Goal: Task Accomplishment & Management: Complete application form

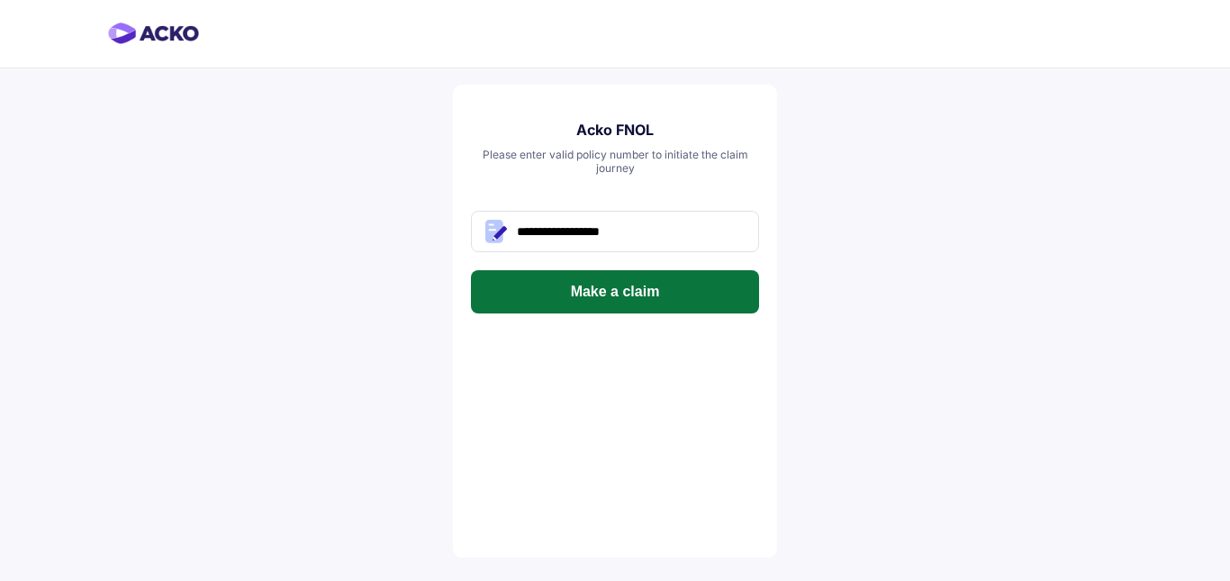
click at [653, 290] on button "Make a claim" at bounding box center [615, 291] width 288 height 43
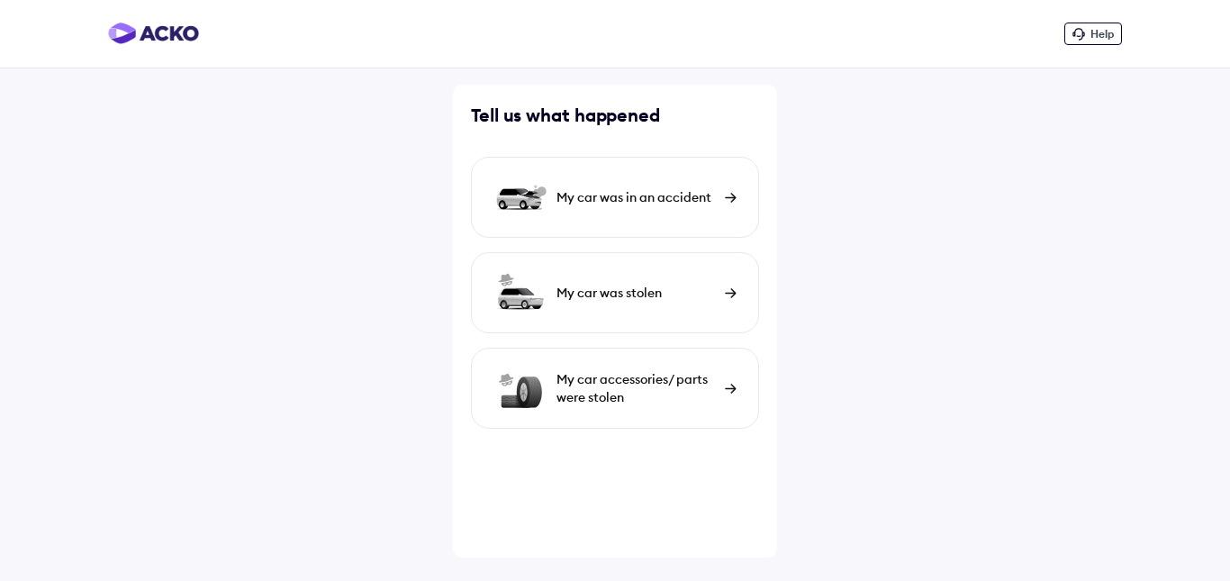
click at [645, 212] on div "My car was in an accident" at bounding box center [615, 197] width 288 height 81
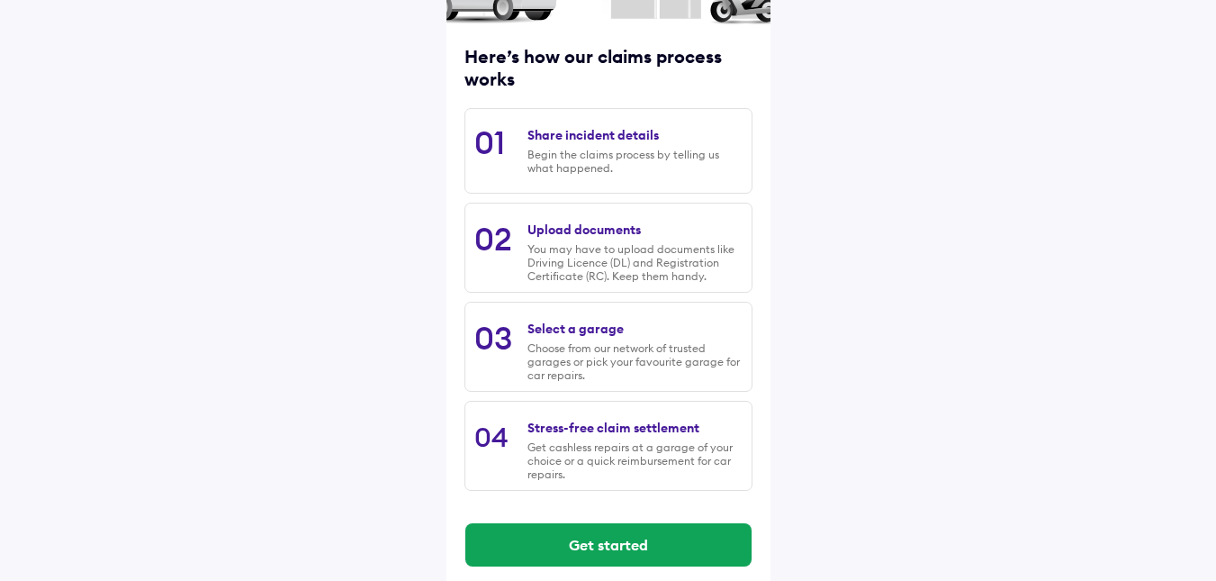
scroll to position [226, 0]
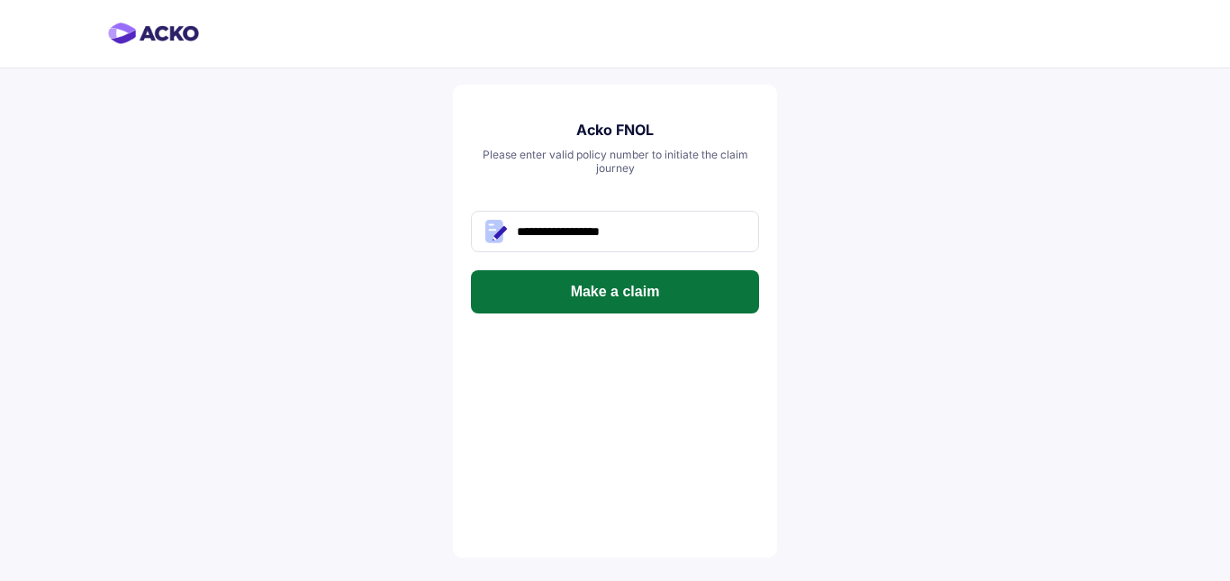
click at [662, 277] on button "Make a claim" at bounding box center [615, 291] width 288 height 43
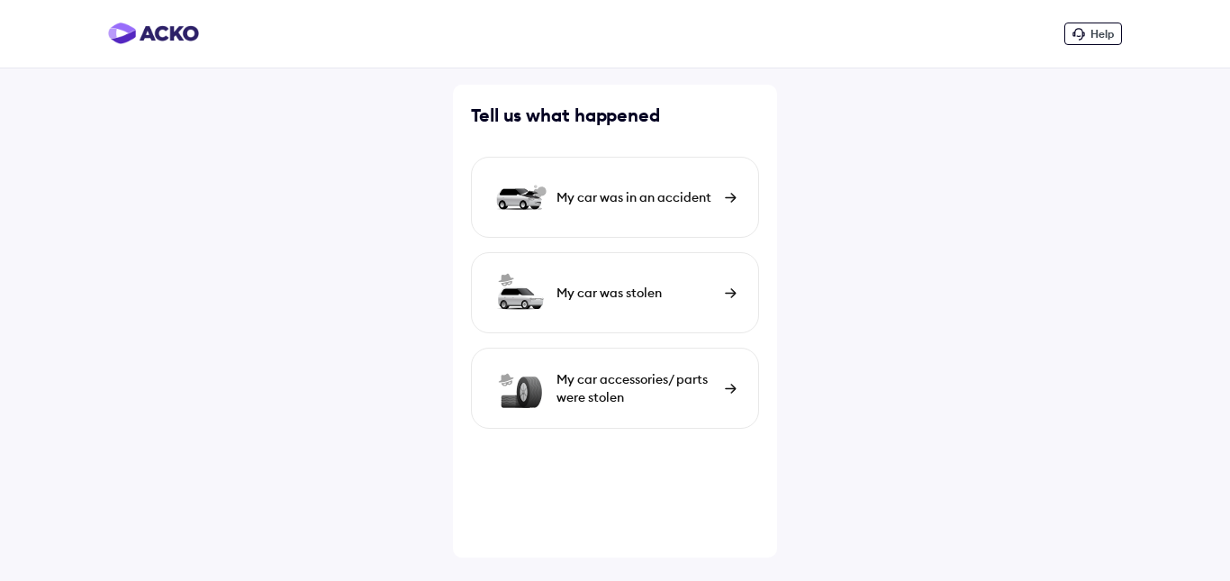
click at [631, 196] on div "My car was in an accident" at bounding box center [635, 197] width 159 height 18
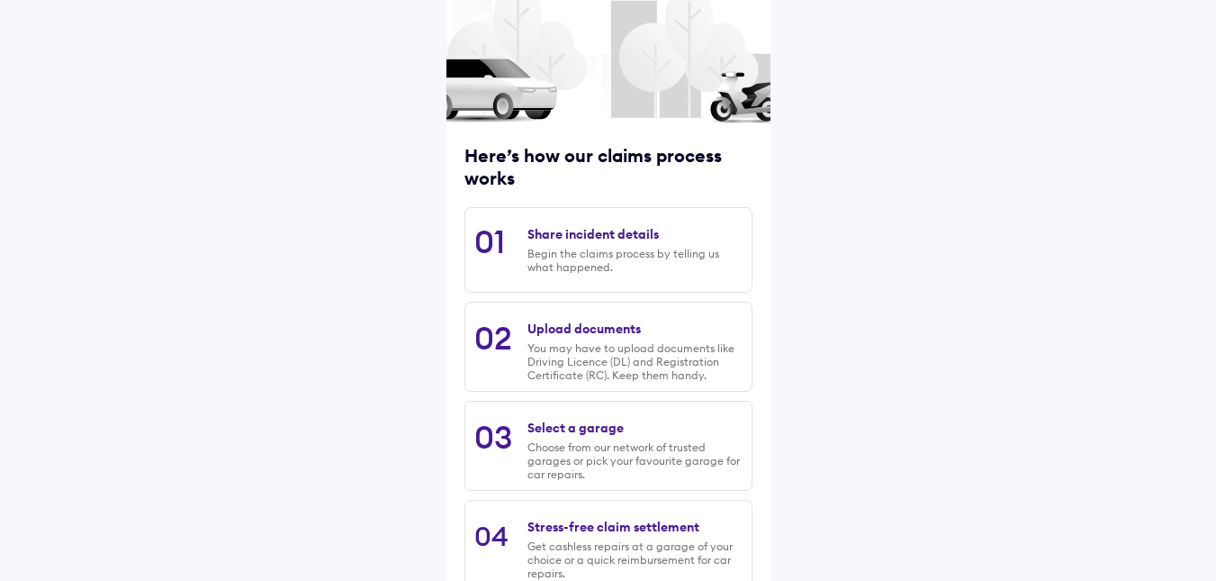
scroll to position [226, 0]
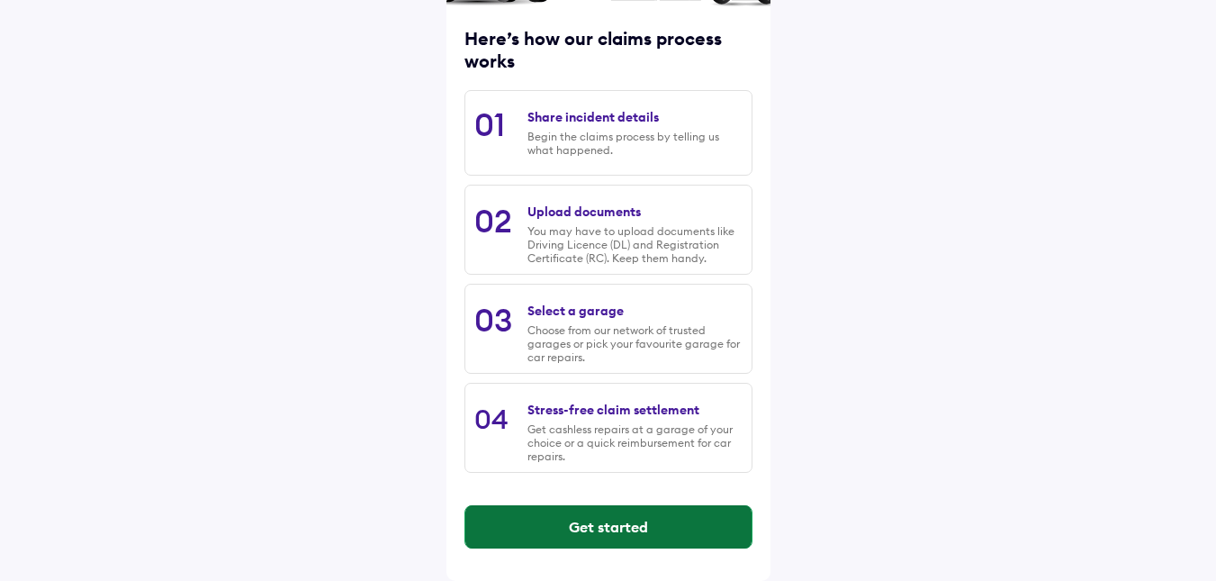
click at [608, 513] on button "Get started" at bounding box center [608, 526] width 286 height 43
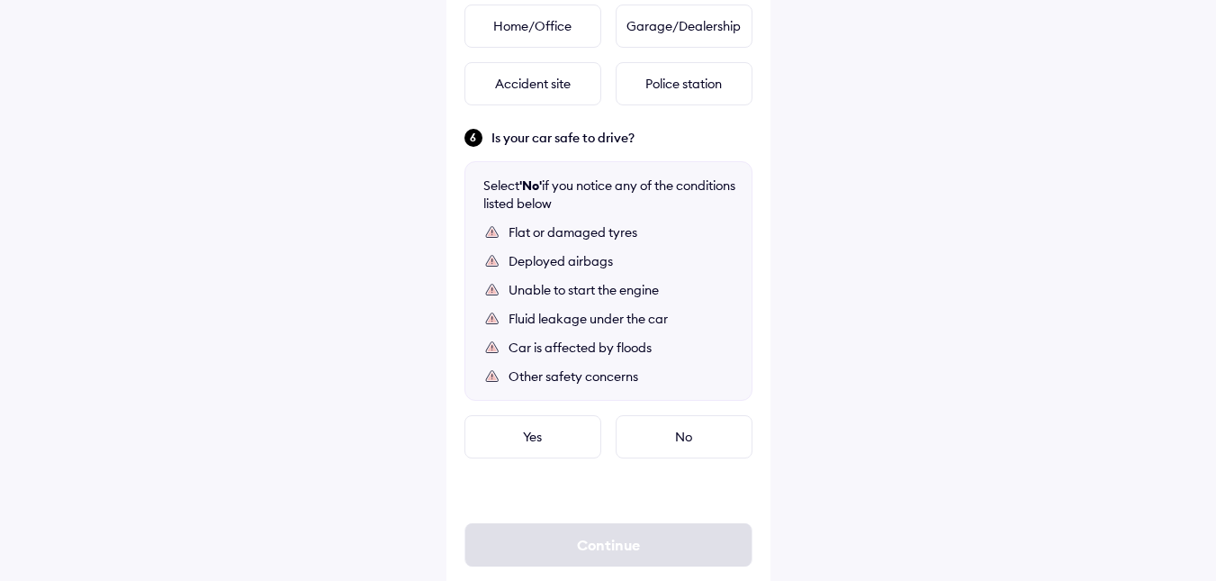
scroll to position [873, 0]
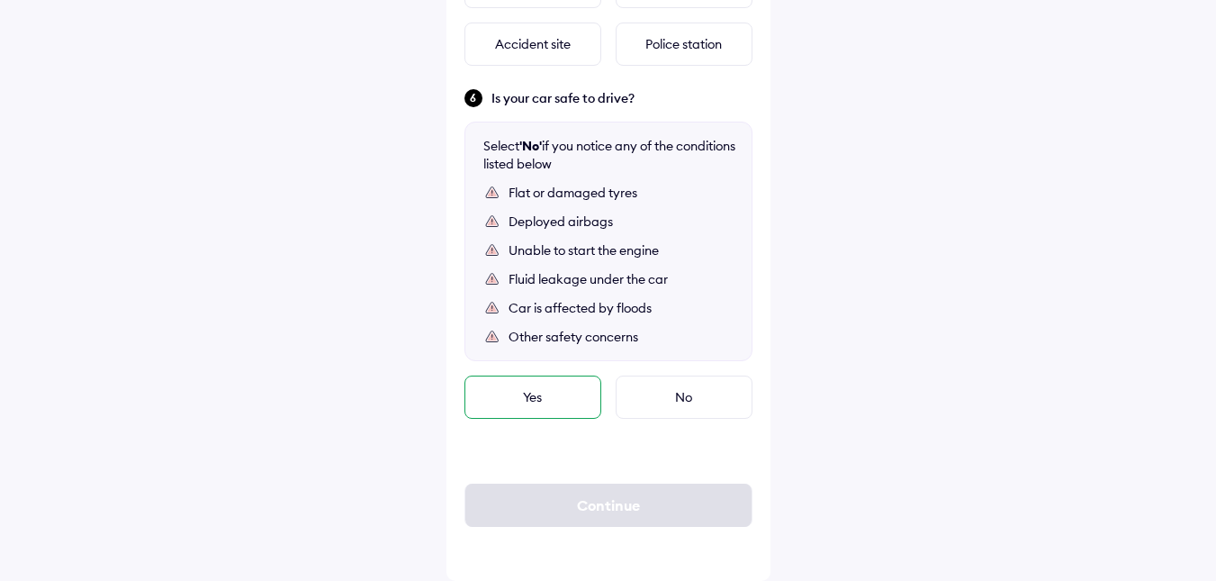
click at [528, 401] on div "Yes" at bounding box center [532, 396] width 137 height 43
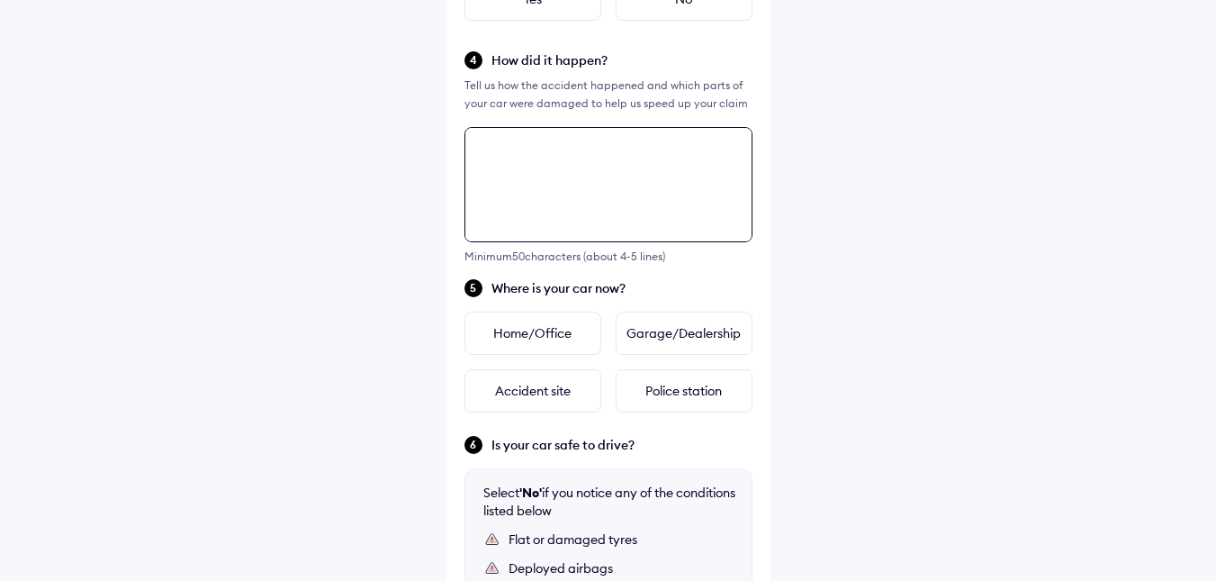
click at [600, 282] on div "Tell us about the accident Did the accident result in any deaths or serious inj…" at bounding box center [608, 242] width 324 height 1369
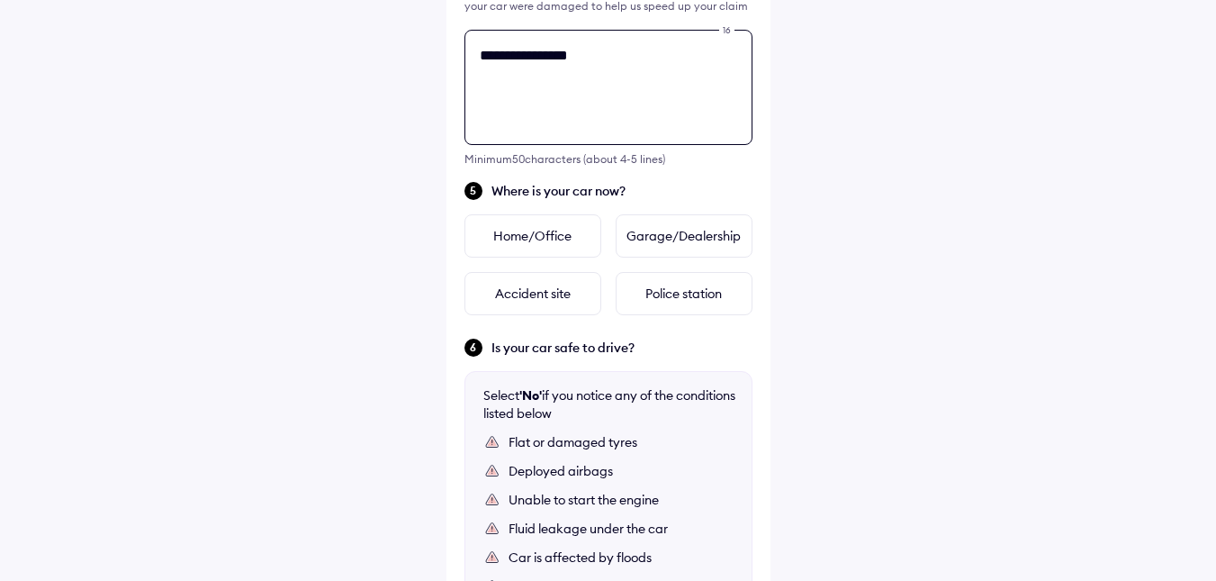
scroll to position [203, 0]
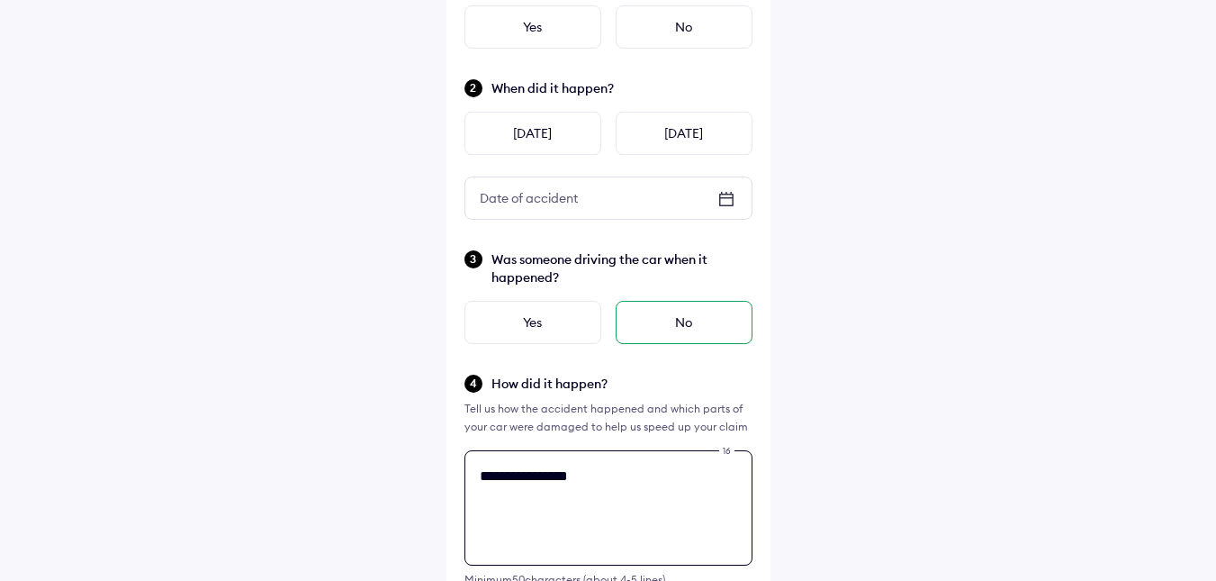
type textarea "**********"
click at [660, 321] on div "No" at bounding box center [684, 322] width 137 height 43
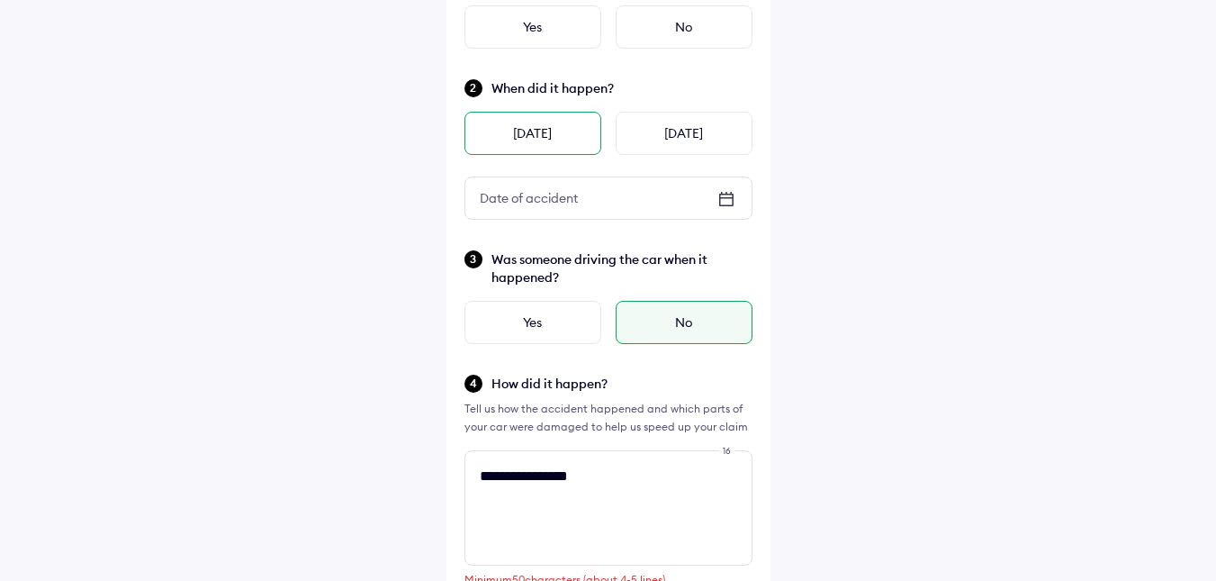
click at [563, 140] on div "Yesterday" at bounding box center [532, 133] width 137 height 43
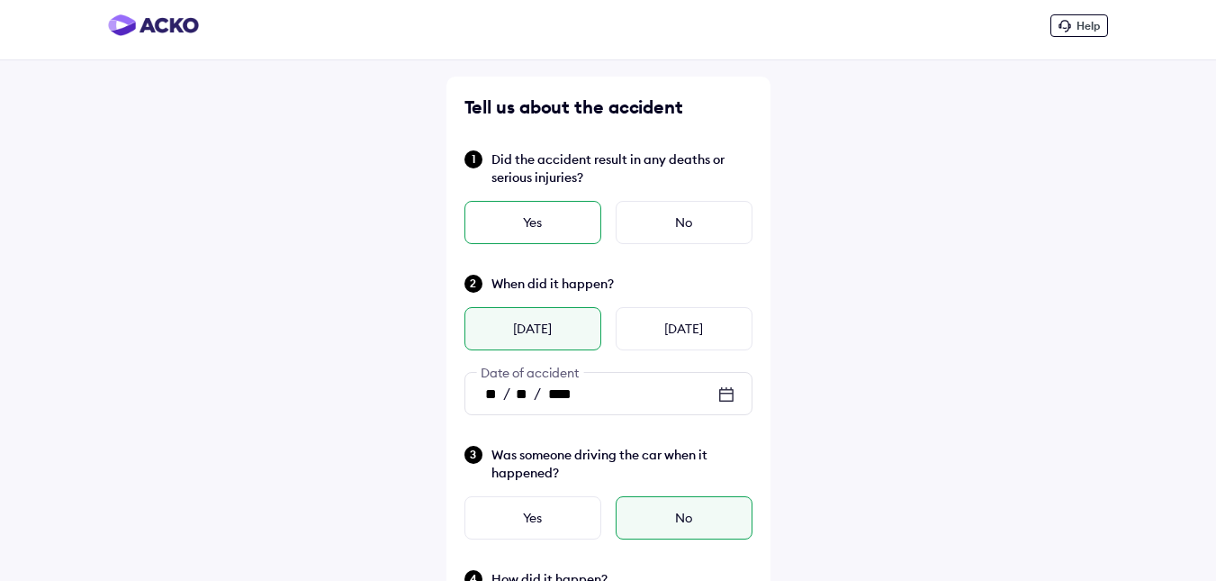
scroll to position [0, 0]
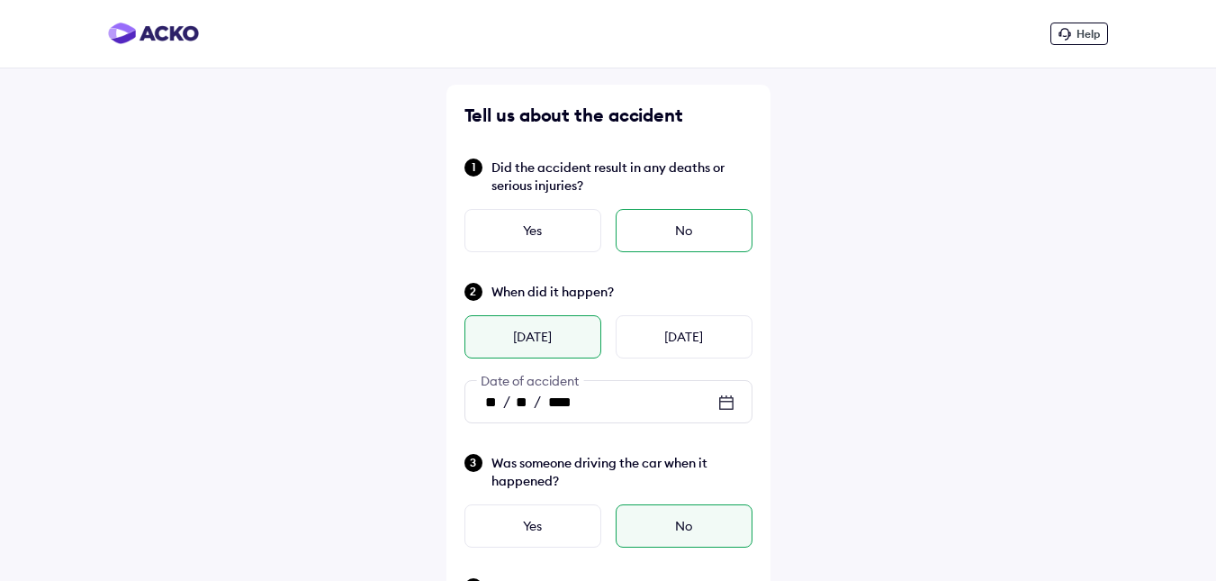
drag, startPoint x: 700, startPoint y: 225, endPoint x: 690, endPoint y: 237, distance: 15.3
click at [699, 225] on div "No" at bounding box center [684, 230] width 137 height 43
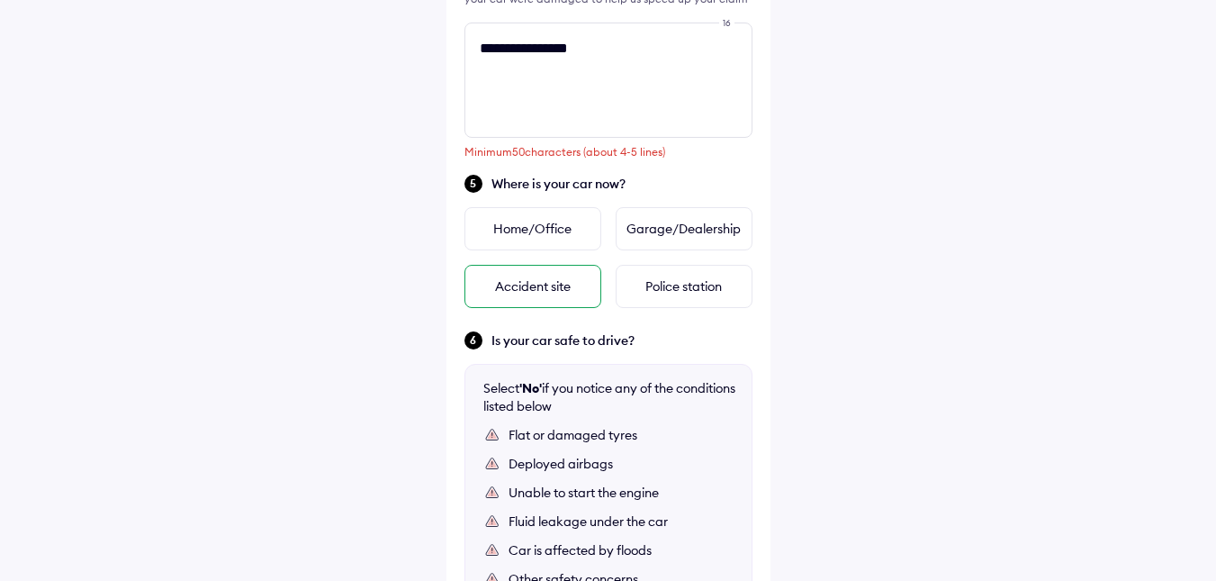
scroll to position [630, 0]
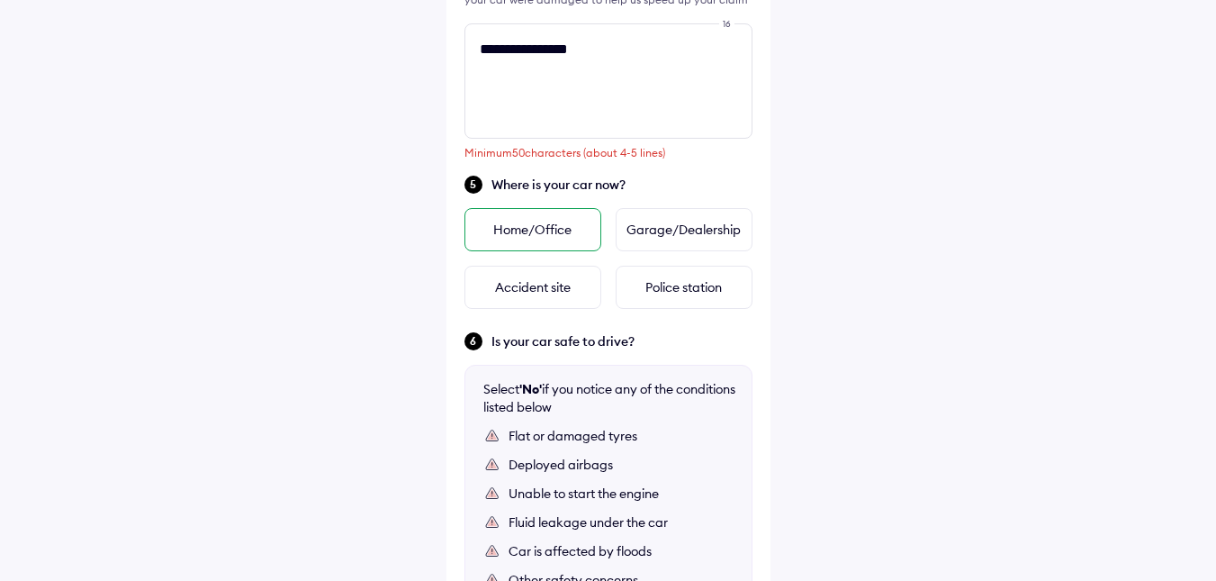
click at [559, 214] on div "Home/Office" at bounding box center [532, 229] width 137 height 43
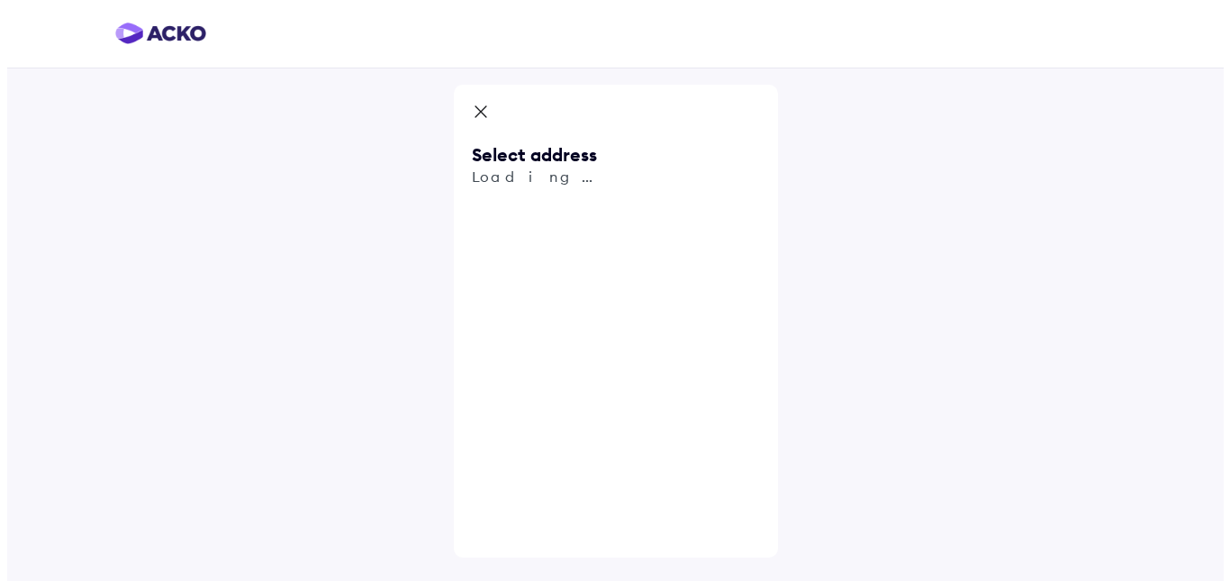
scroll to position [0, 0]
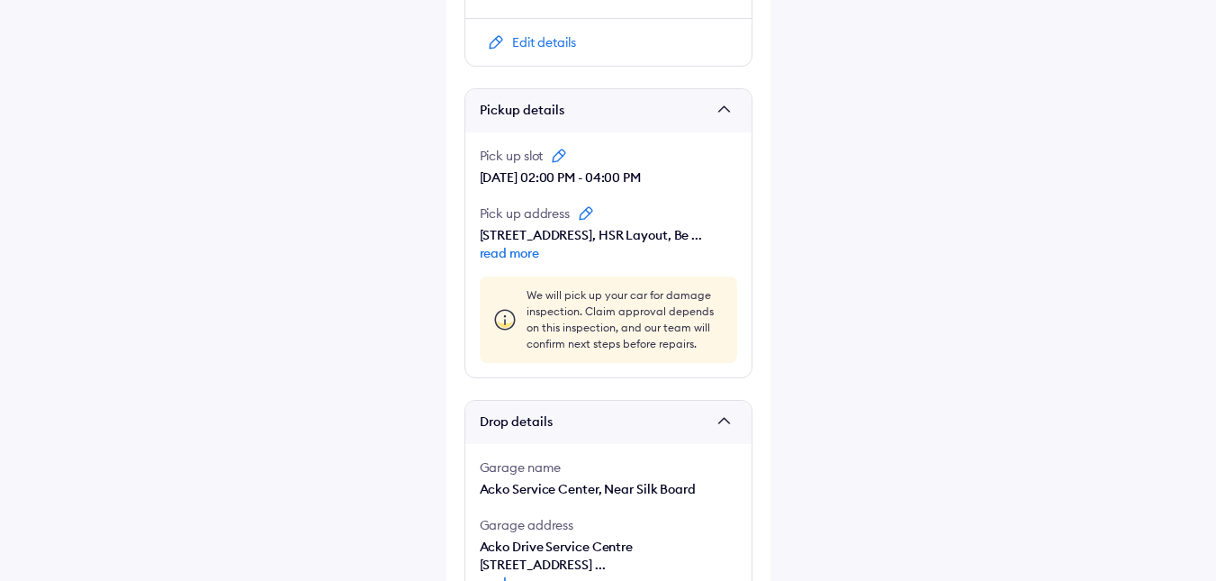
scroll to position [1080, 0]
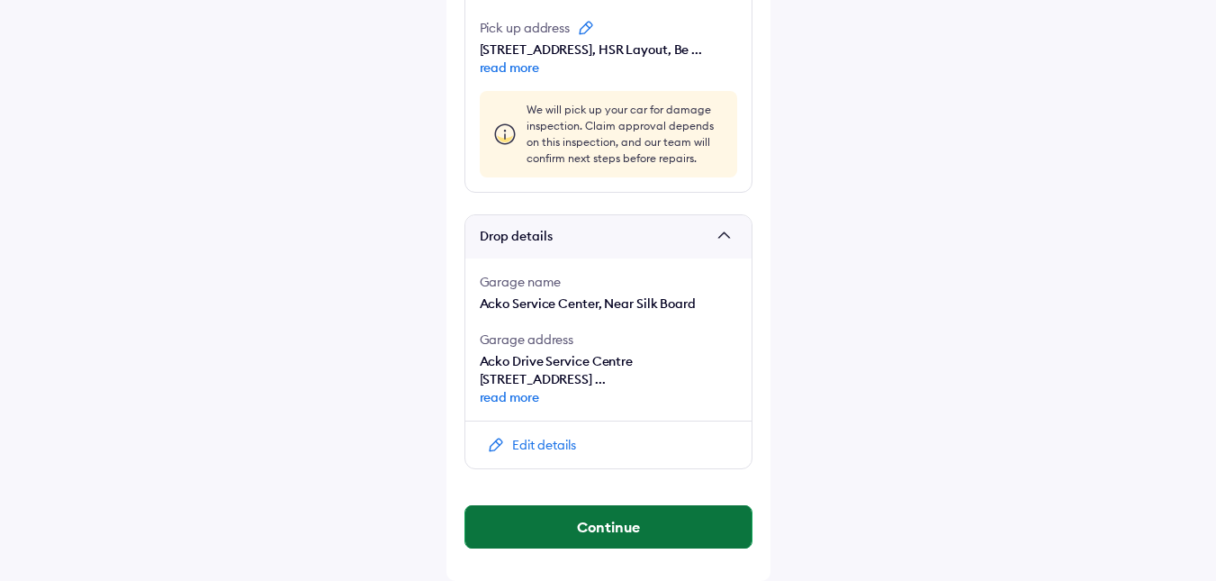
click at [617, 520] on button "Continue" at bounding box center [608, 526] width 286 height 43
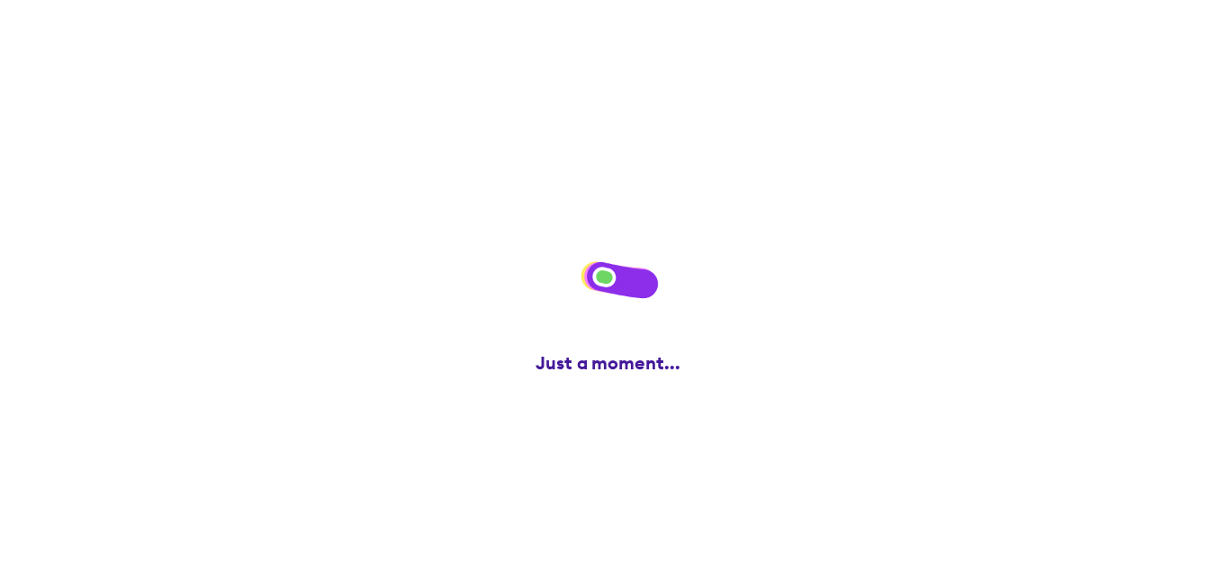
scroll to position [0, 0]
